Goal: Check status: Check status

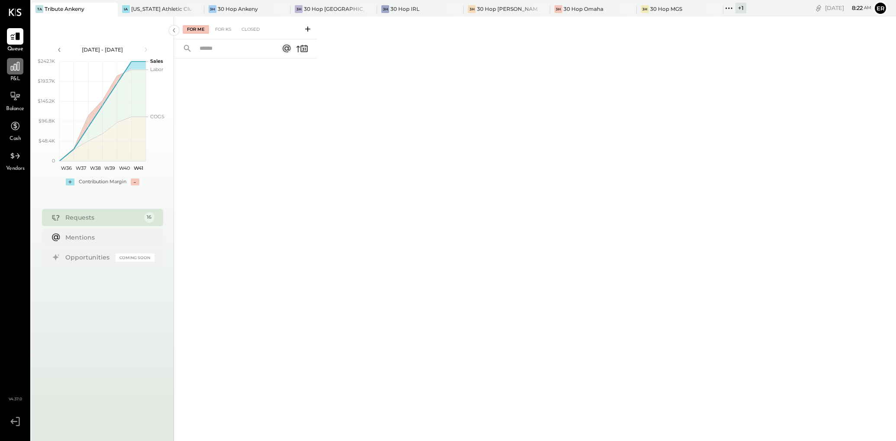
click at [12, 67] on icon at bounding box center [15, 66] width 11 height 11
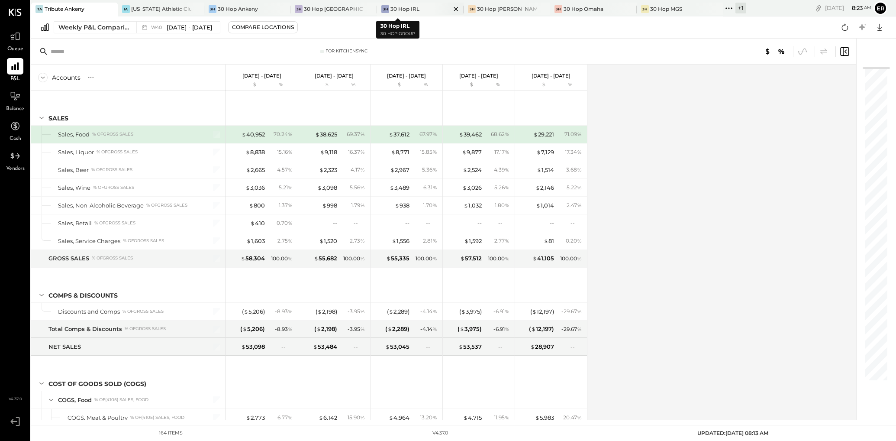
click at [391, 13] on div "30 Hop IRL" at bounding box center [405, 8] width 29 height 7
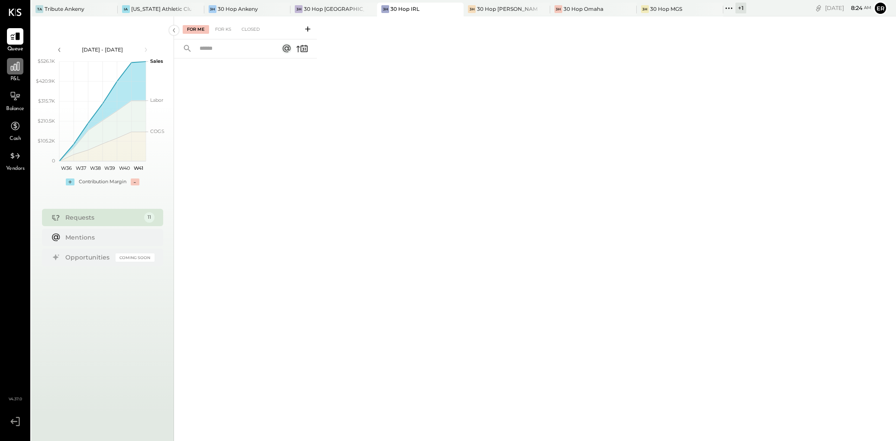
click at [18, 69] on icon at bounding box center [15, 66] width 11 height 11
